Goal: Transaction & Acquisition: Purchase product/service

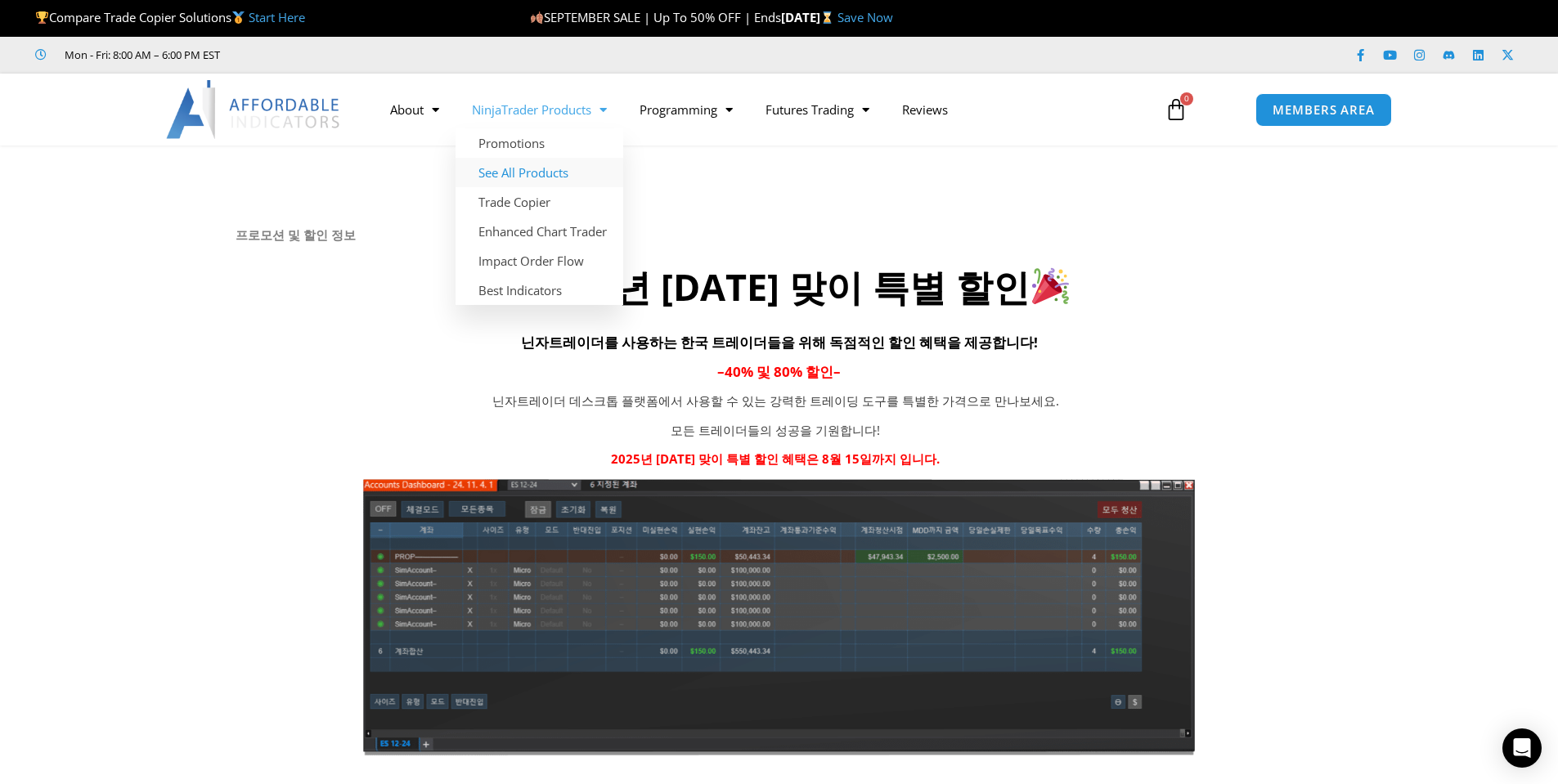
click at [528, 176] on link "See All Products" at bounding box center [539, 172] width 167 height 29
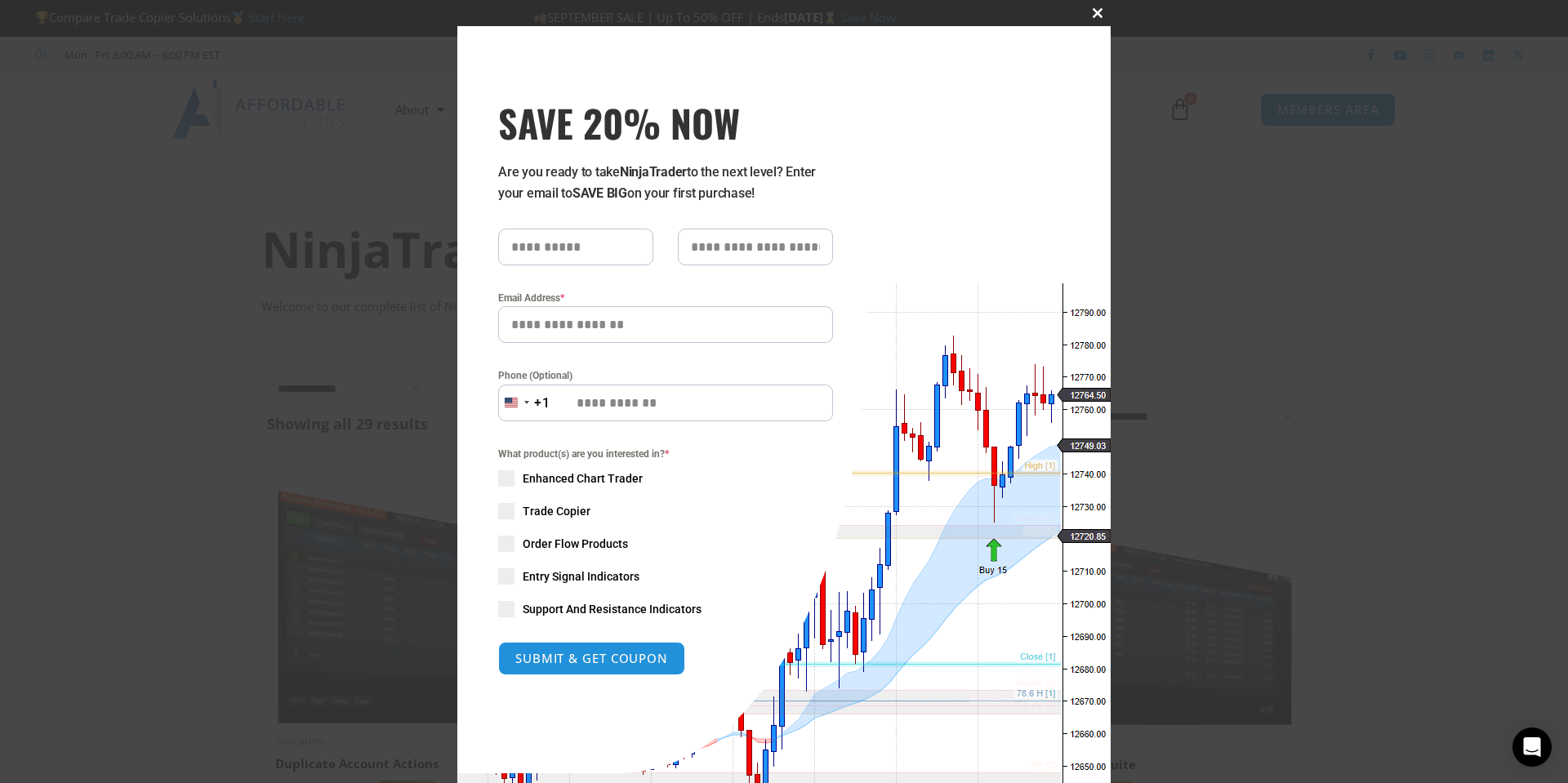
click at [1093, 15] on span "SAVE 20% NOW popup" at bounding box center [1098, 13] width 26 height 9
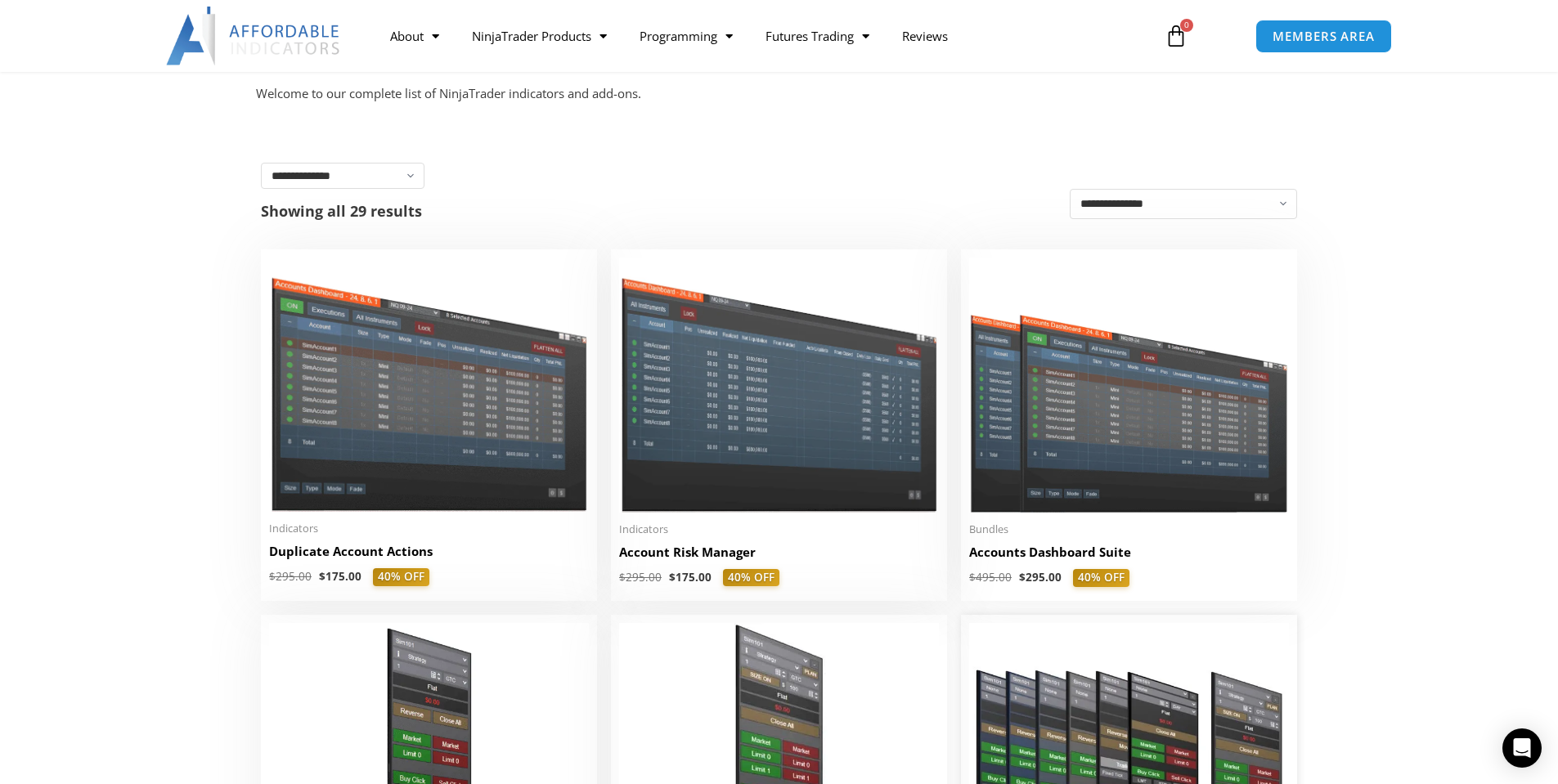
scroll to position [327, 0]
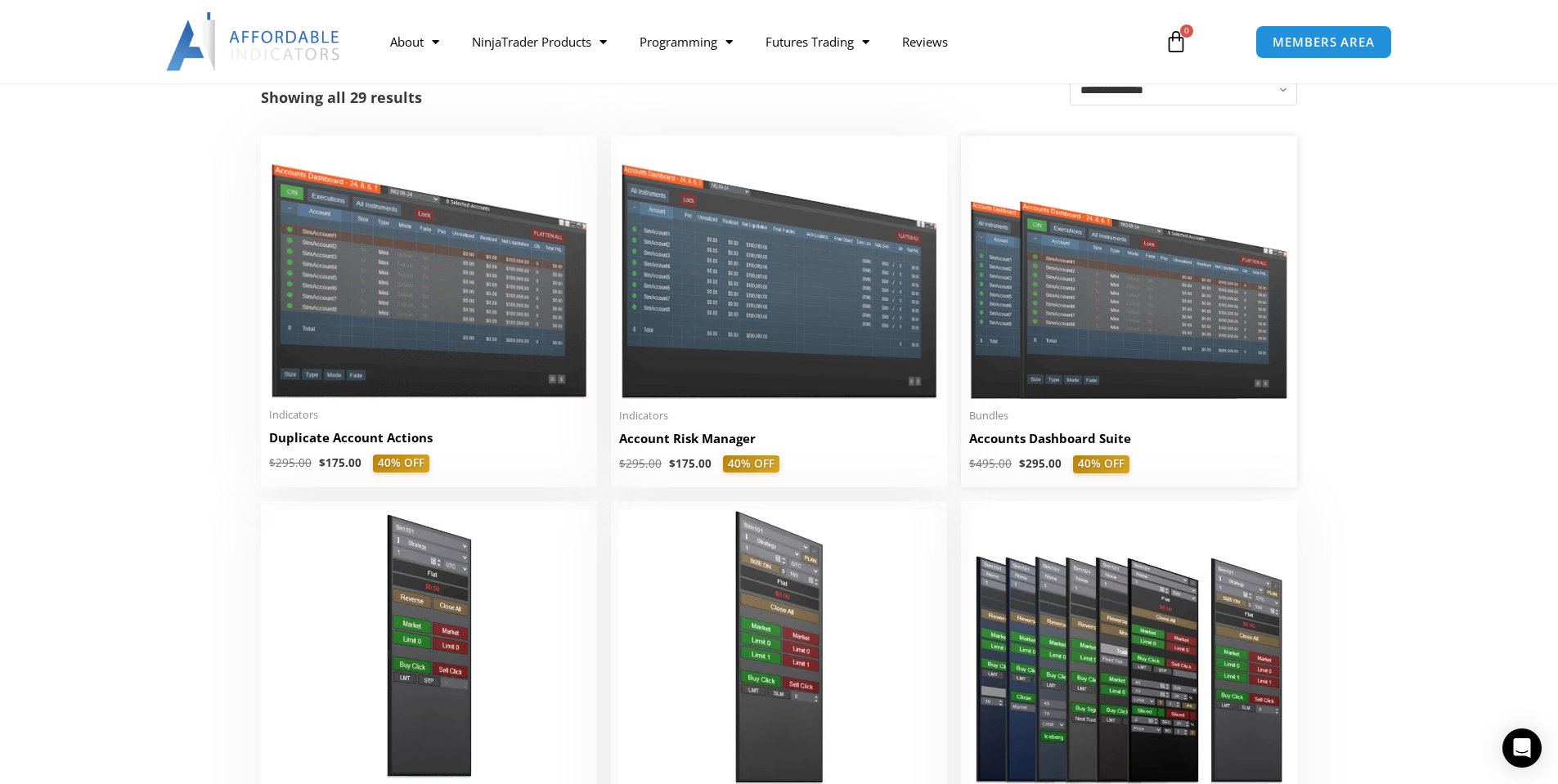
click at [1181, 360] on img at bounding box center [1129, 271] width 319 height 255
